Goal: Obtain resource: Download file/media

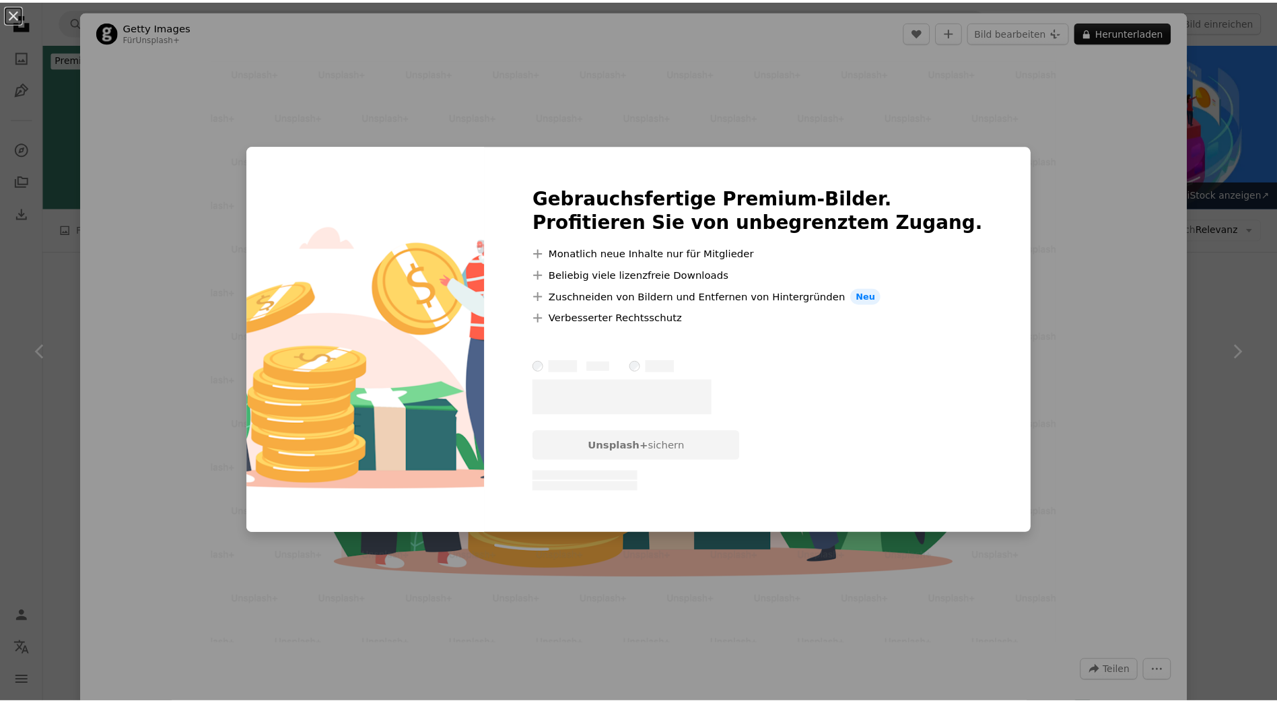
scroll to position [1952, 0]
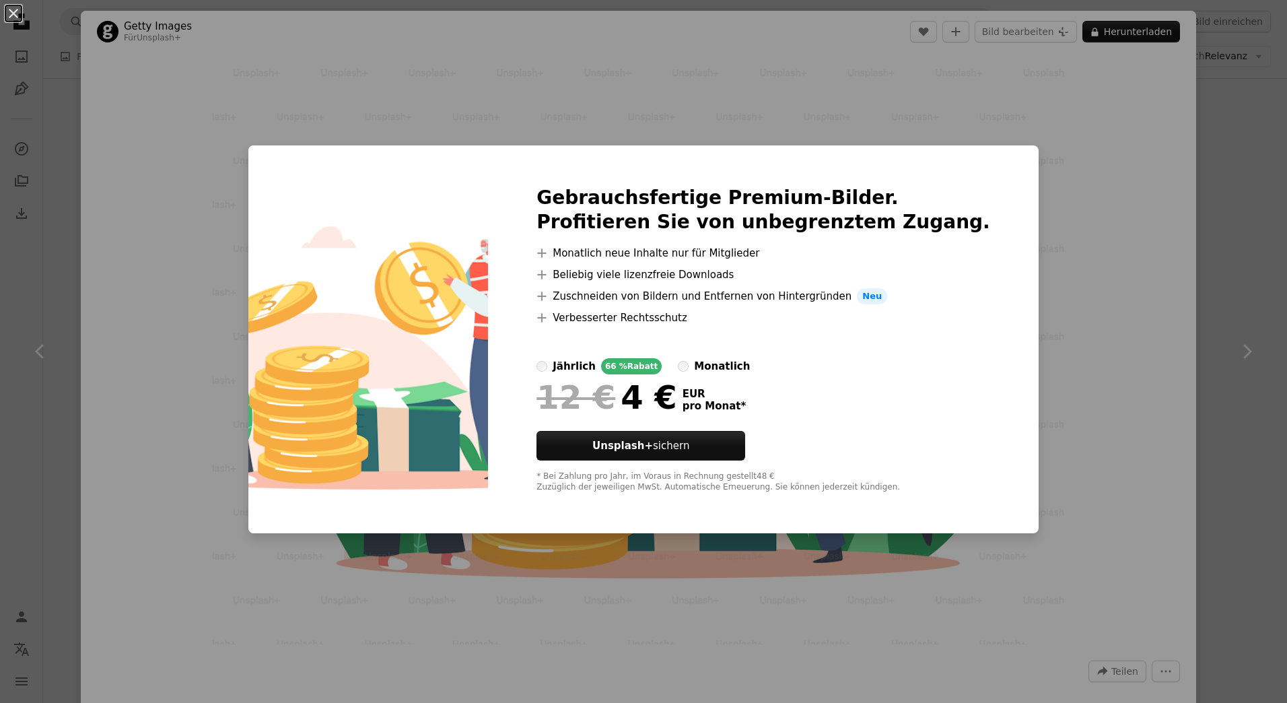
click at [1093, 151] on div "An X shape Gebrauchsfertige Premium-Bilder. Profitieren Sie von unbegrenztem Zu…" at bounding box center [643, 351] width 1287 height 703
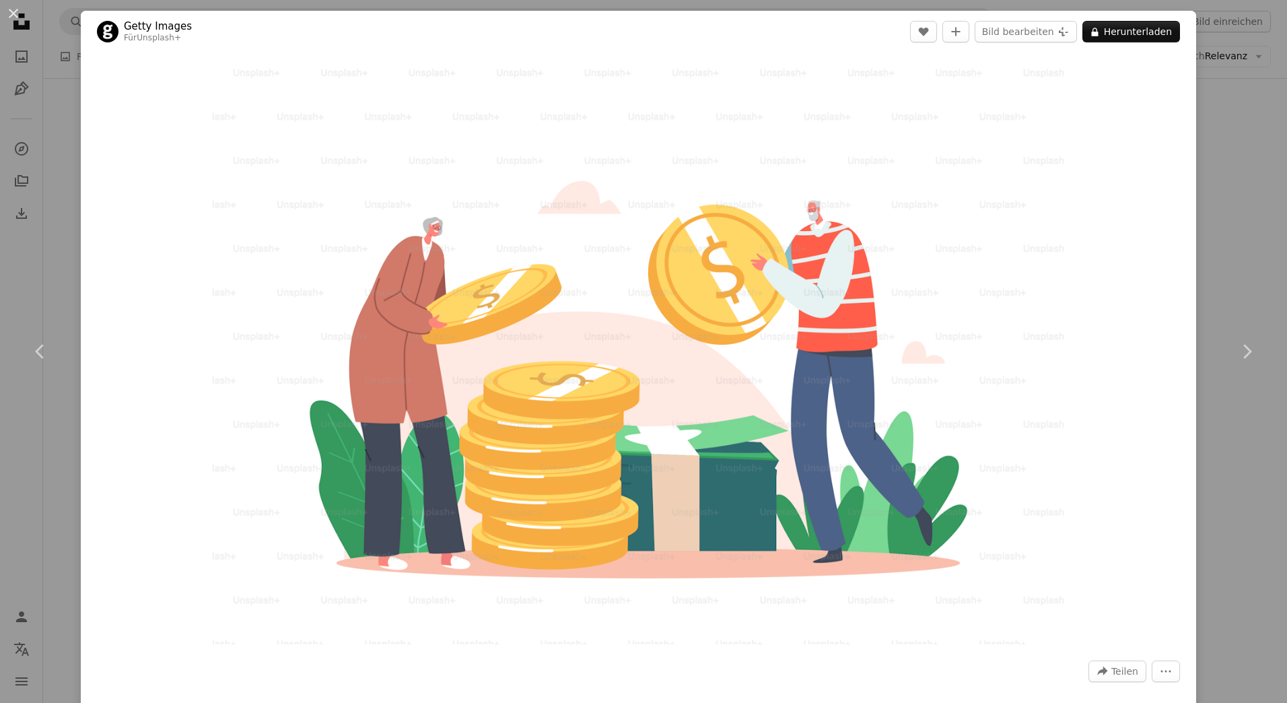
click at [1253, 510] on div "An X shape Chevron left Chevron right Getty Images Für Unsplash+ A heart A plus…" at bounding box center [643, 351] width 1287 height 703
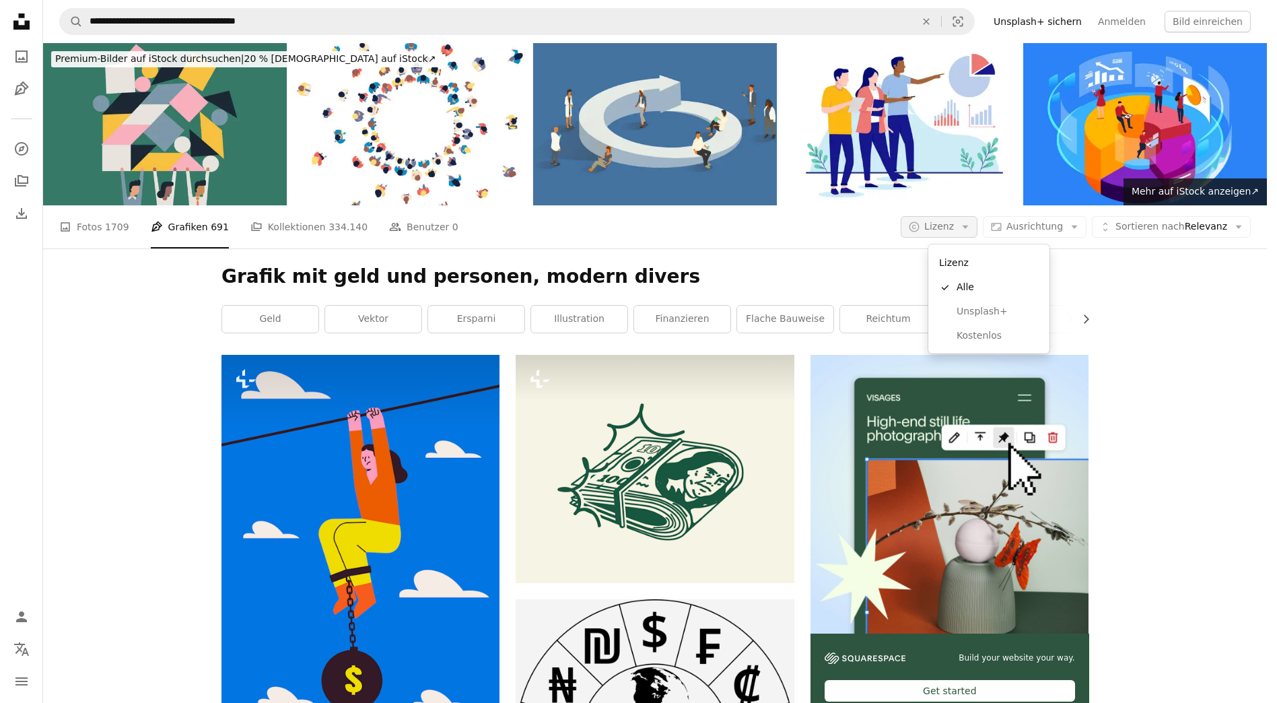
click at [971, 232] on icon "Arrow down" at bounding box center [965, 227] width 12 height 12
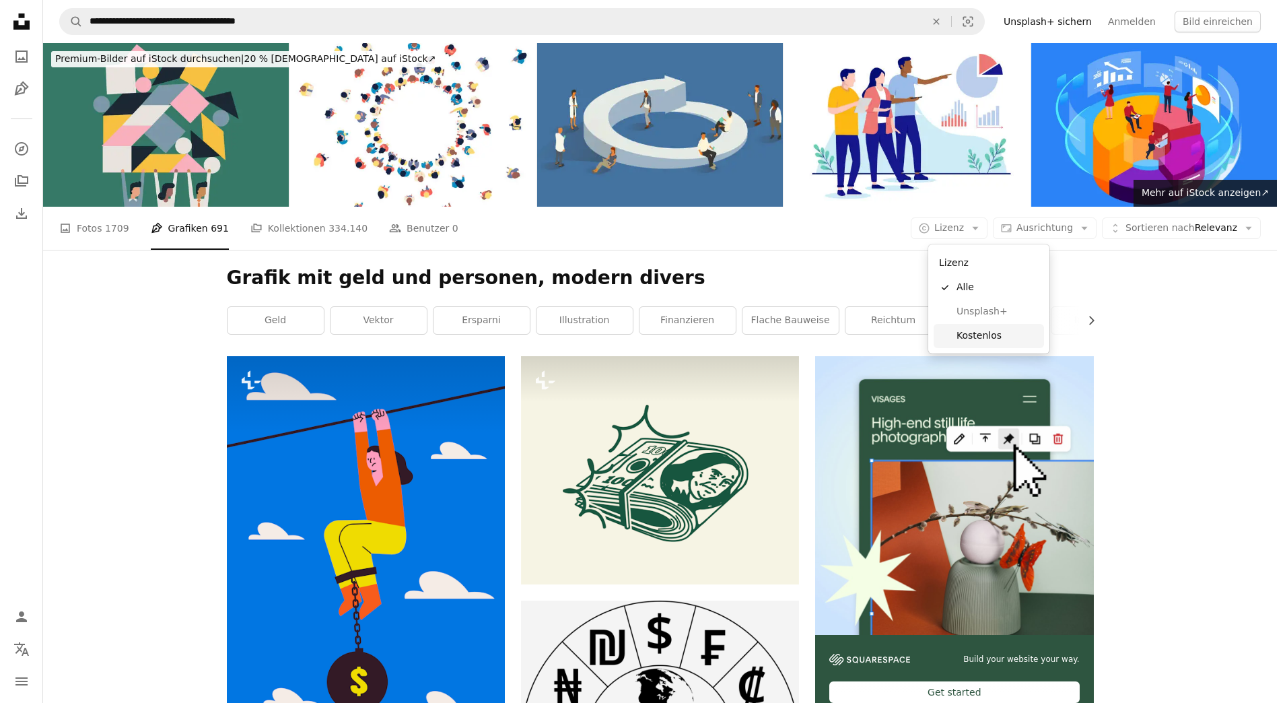
click at [977, 335] on span "Kostenlos" at bounding box center [998, 335] width 82 height 13
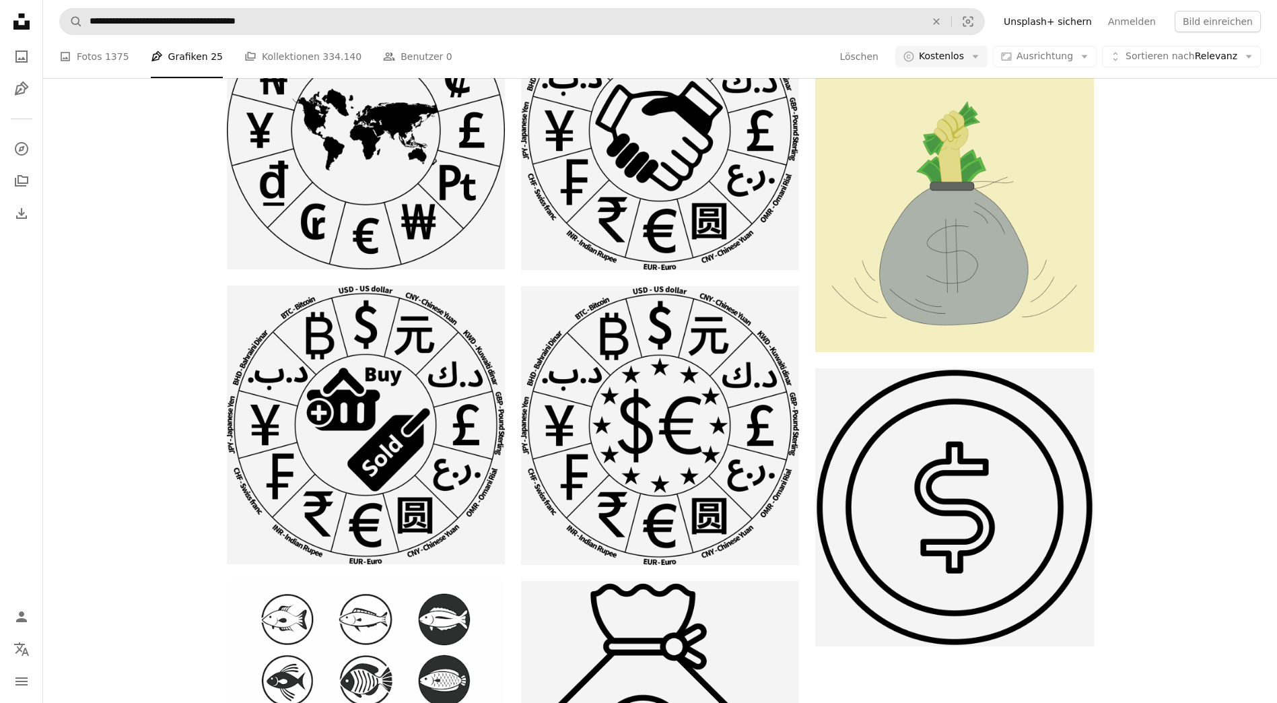
scroll to position [559, 0]
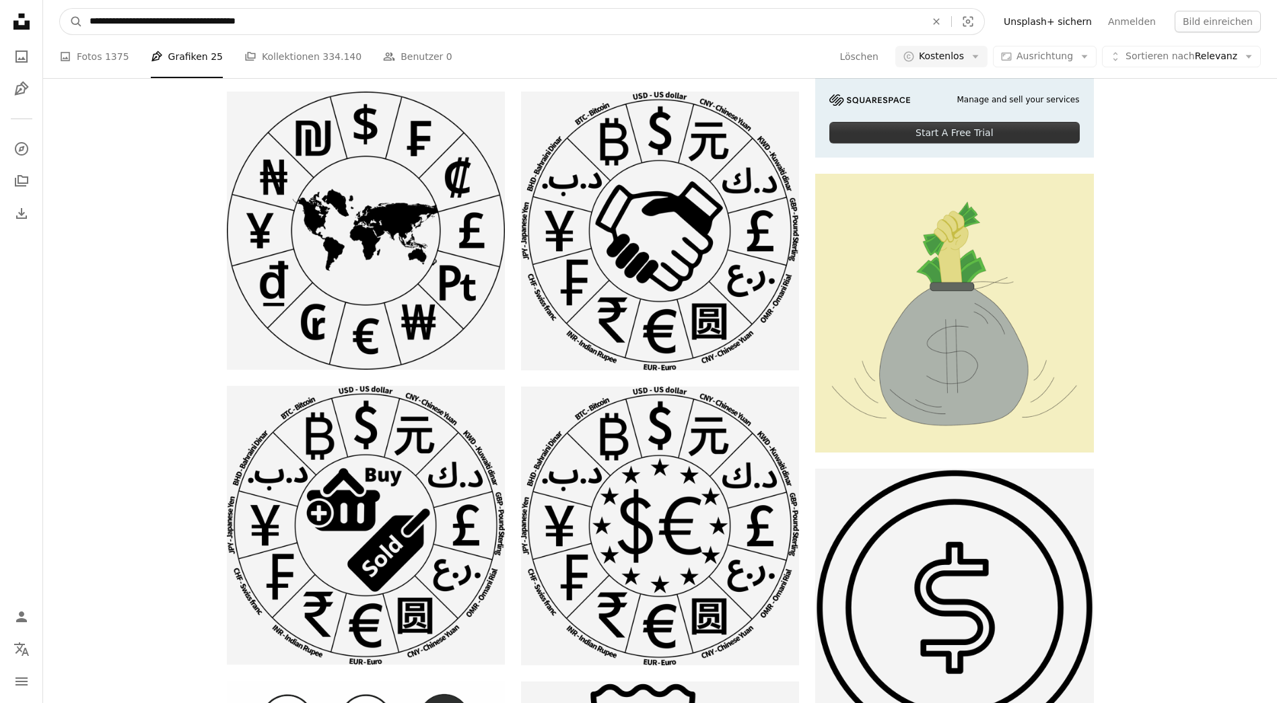
click at [145, 21] on input "**********" at bounding box center [502, 22] width 839 height 26
drag, startPoint x: 304, startPoint y: 20, endPoint x: 29, endPoint y: 20, distance: 274.6
